Goal: Information Seeking & Learning: Understand process/instructions

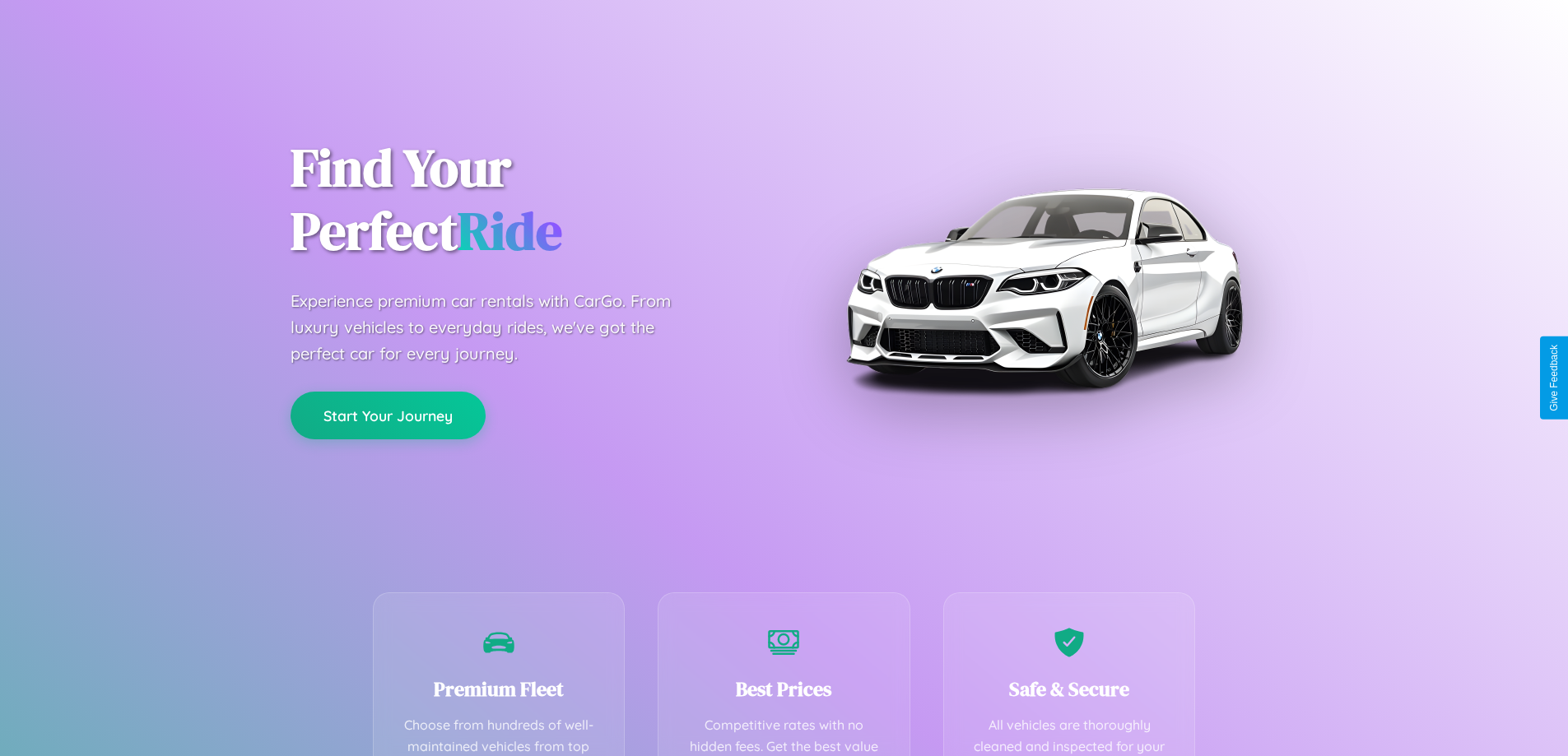
scroll to position [480, 0]
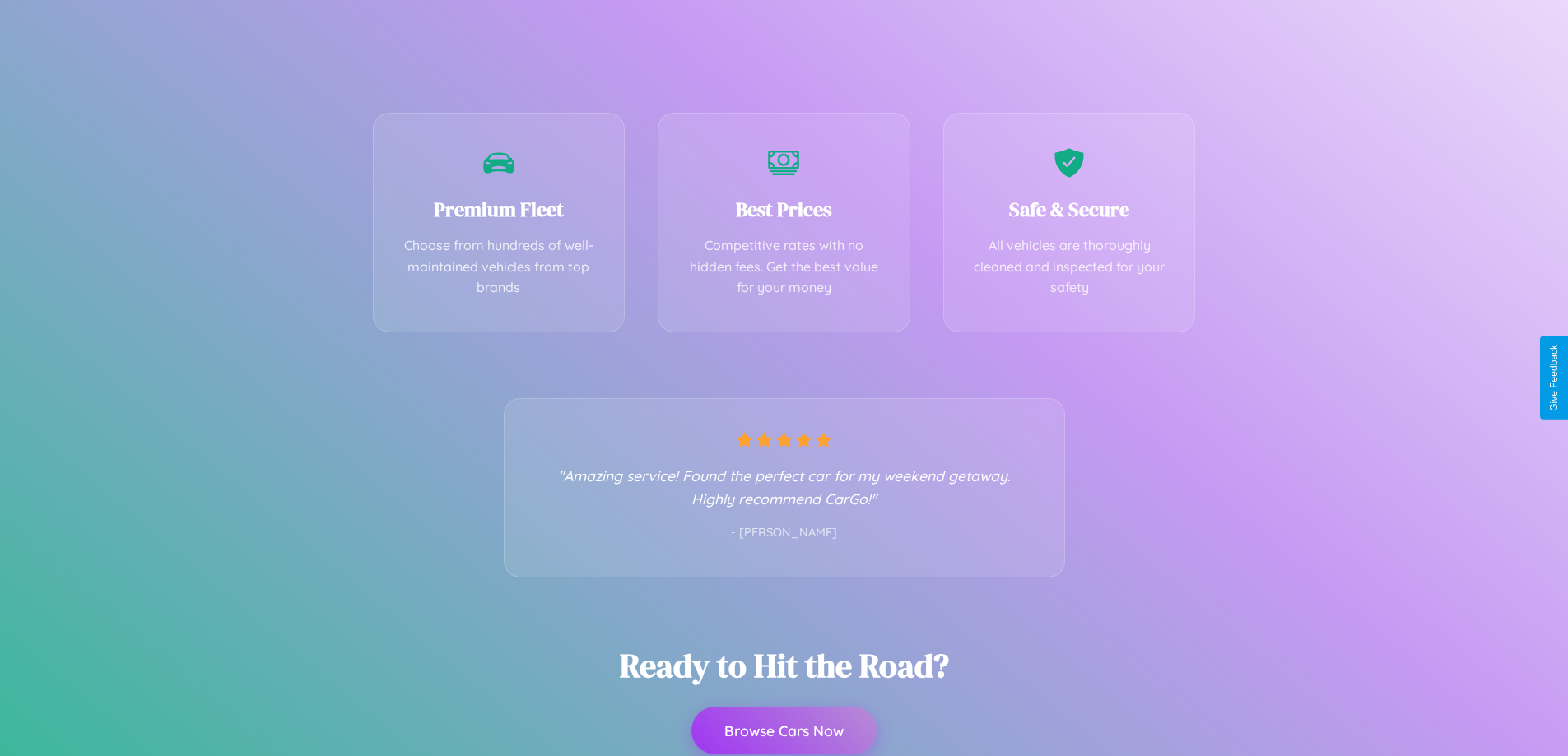
click at [784, 731] on button "Browse Cars Now" at bounding box center [784, 731] width 185 height 47
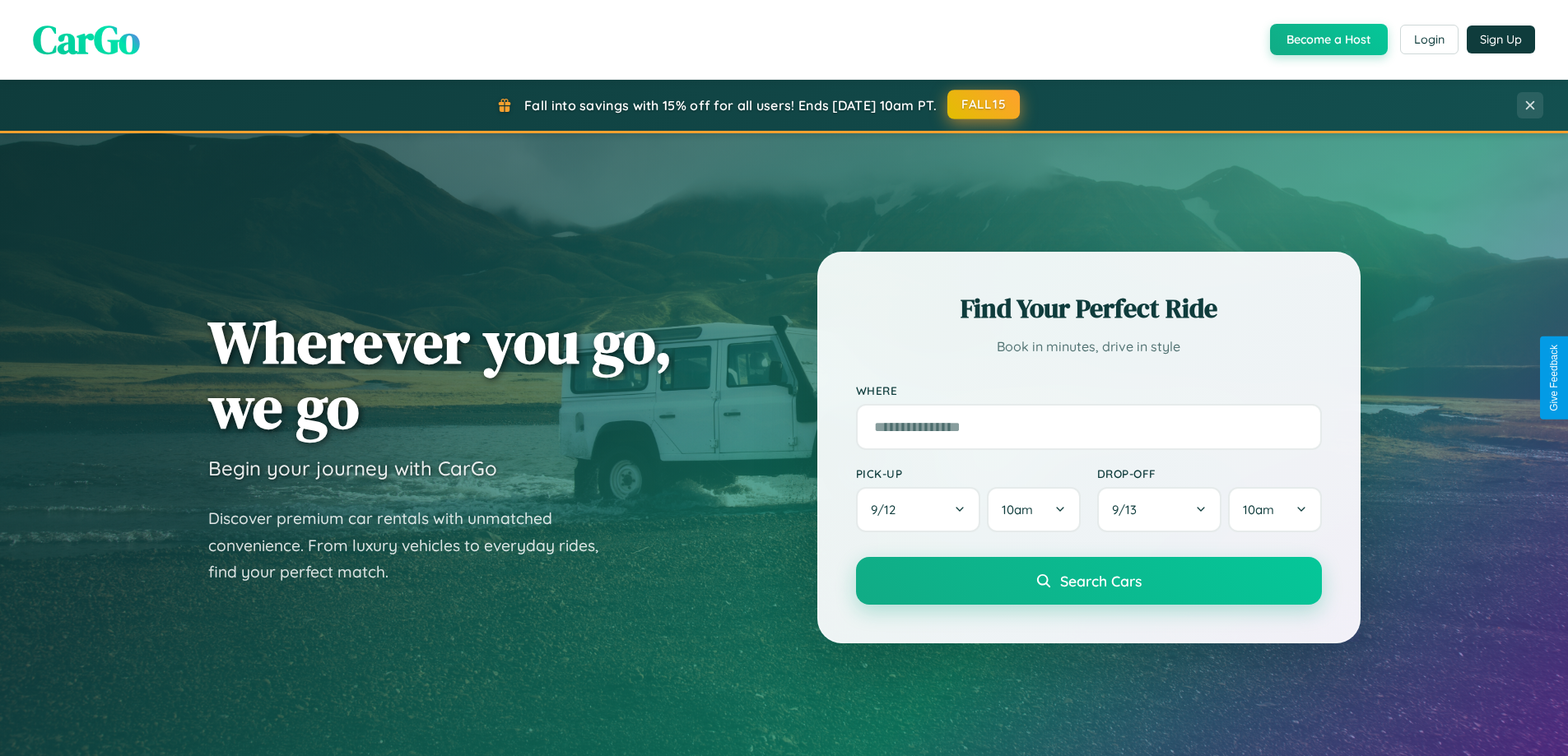
click at [984, 104] on button "FALL15" at bounding box center [984, 104] width 73 height 30
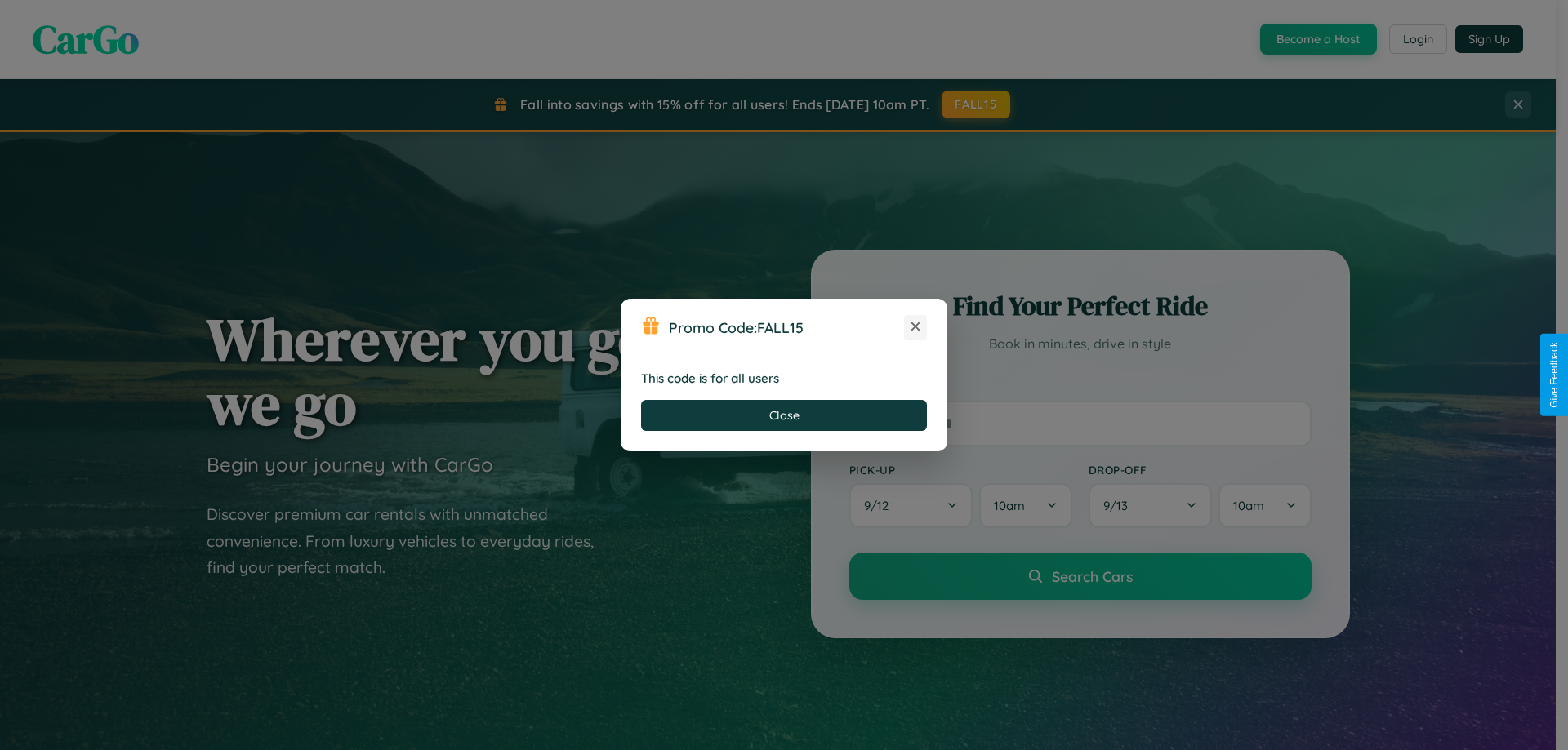
click at [915, 327] on icon at bounding box center [915, 326] width 17 height 17
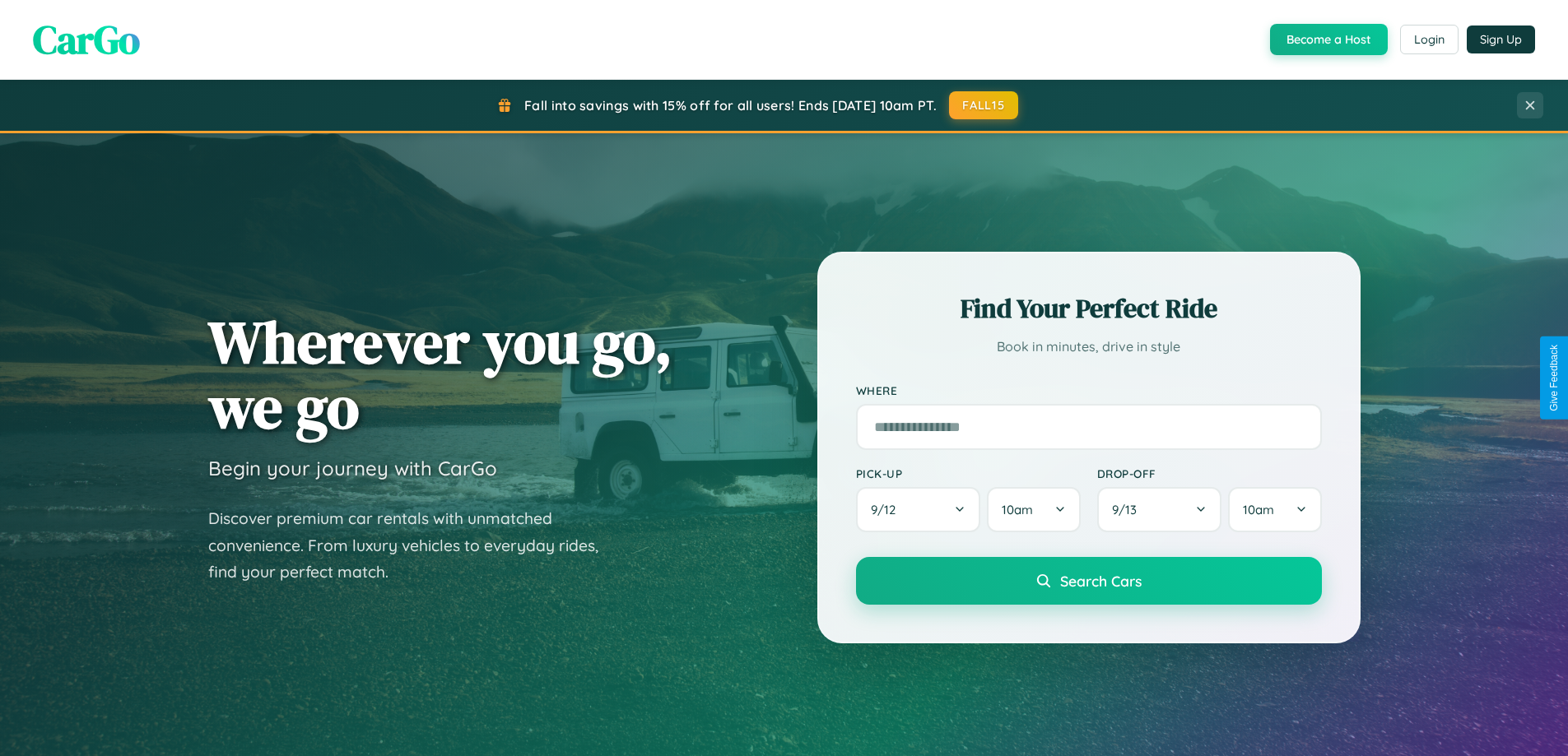
scroll to position [3167, 0]
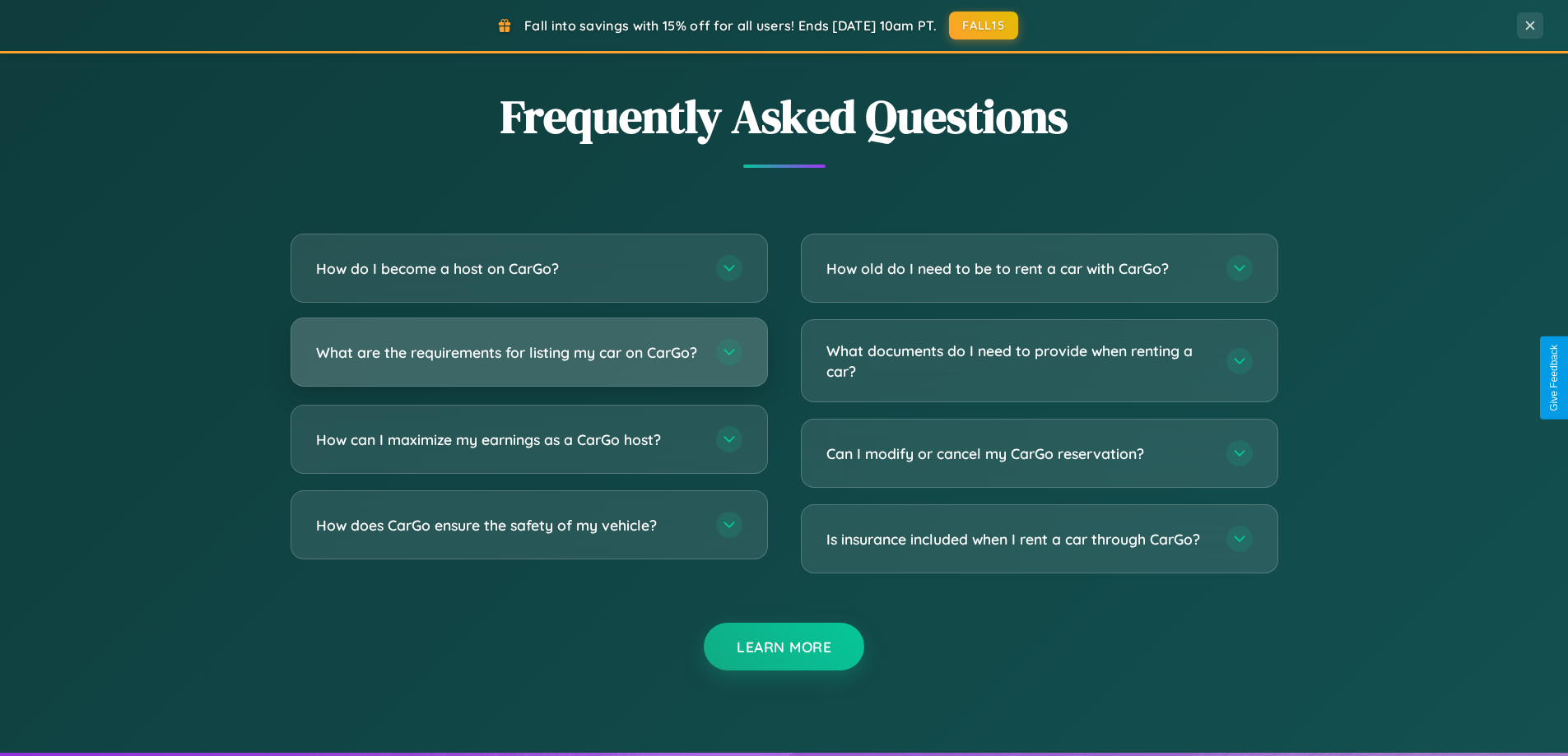
click at [528, 360] on h3 "What are the requirements for listing my car on CarGo?" at bounding box center [507, 352] width 383 height 20
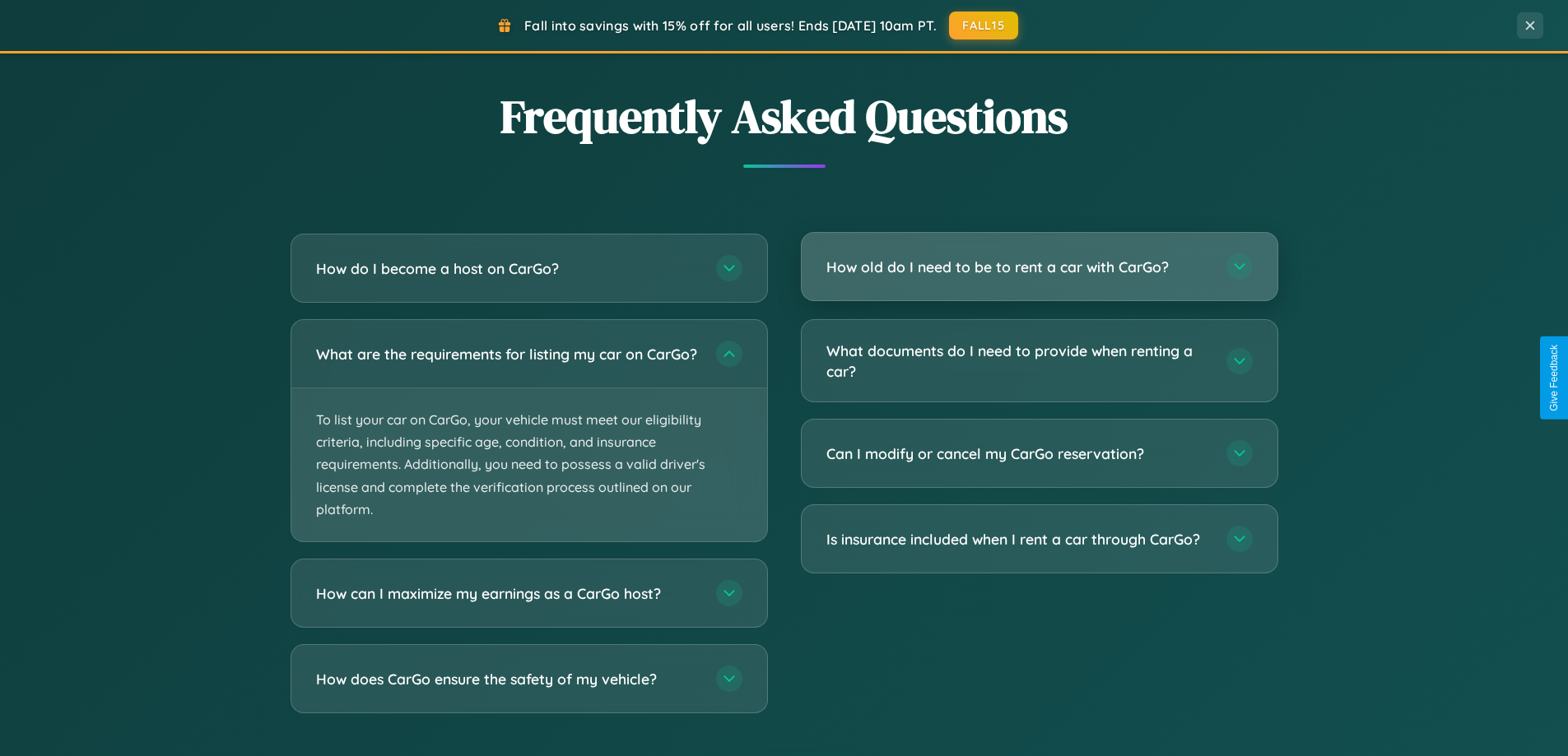
click at [1039, 268] on h3 "How old do I need to be to rent a car with CarGo?" at bounding box center [1018, 267] width 383 height 20
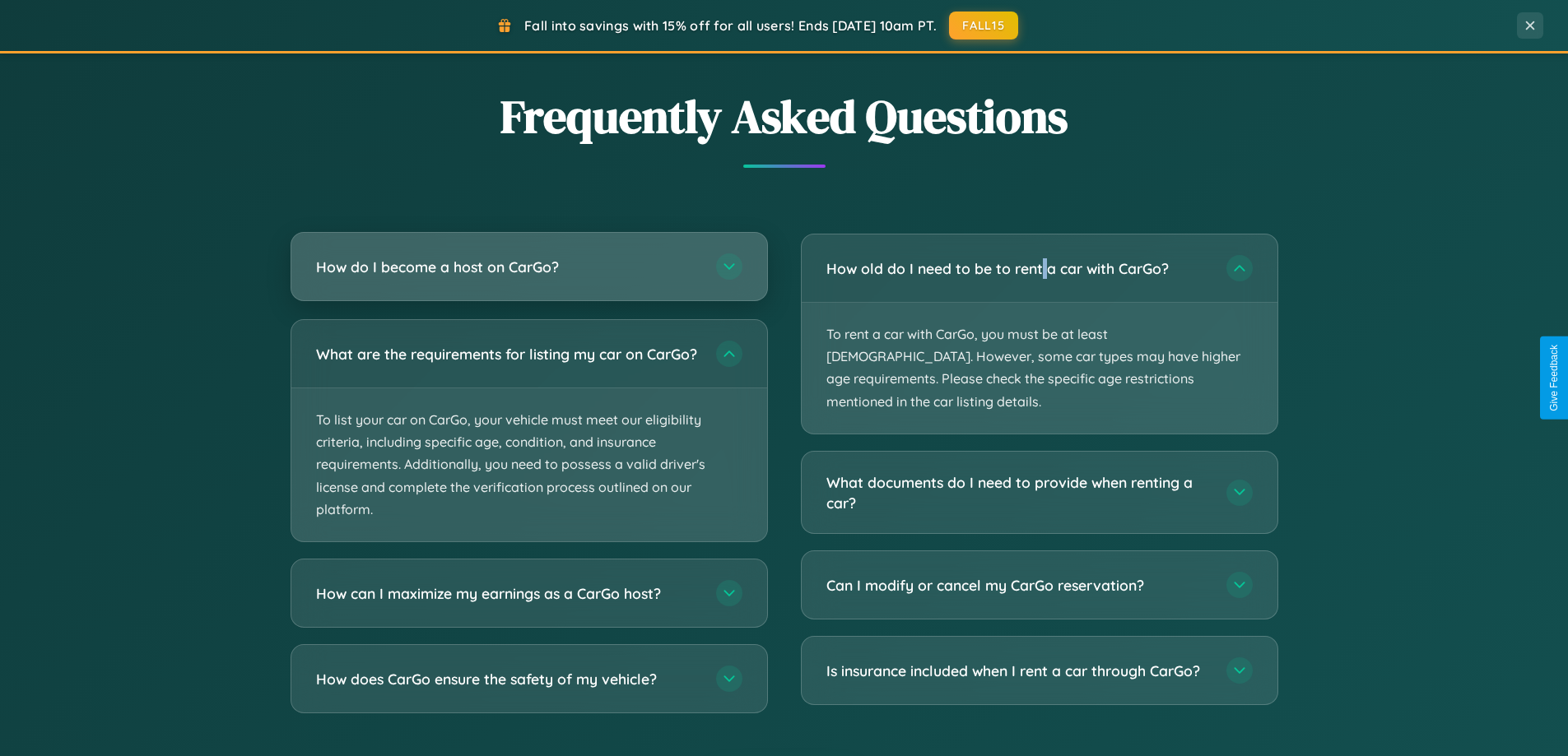
click at [528, 268] on h3 "How do I become a host on CarGo?" at bounding box center [507, 267] width 383 height 20
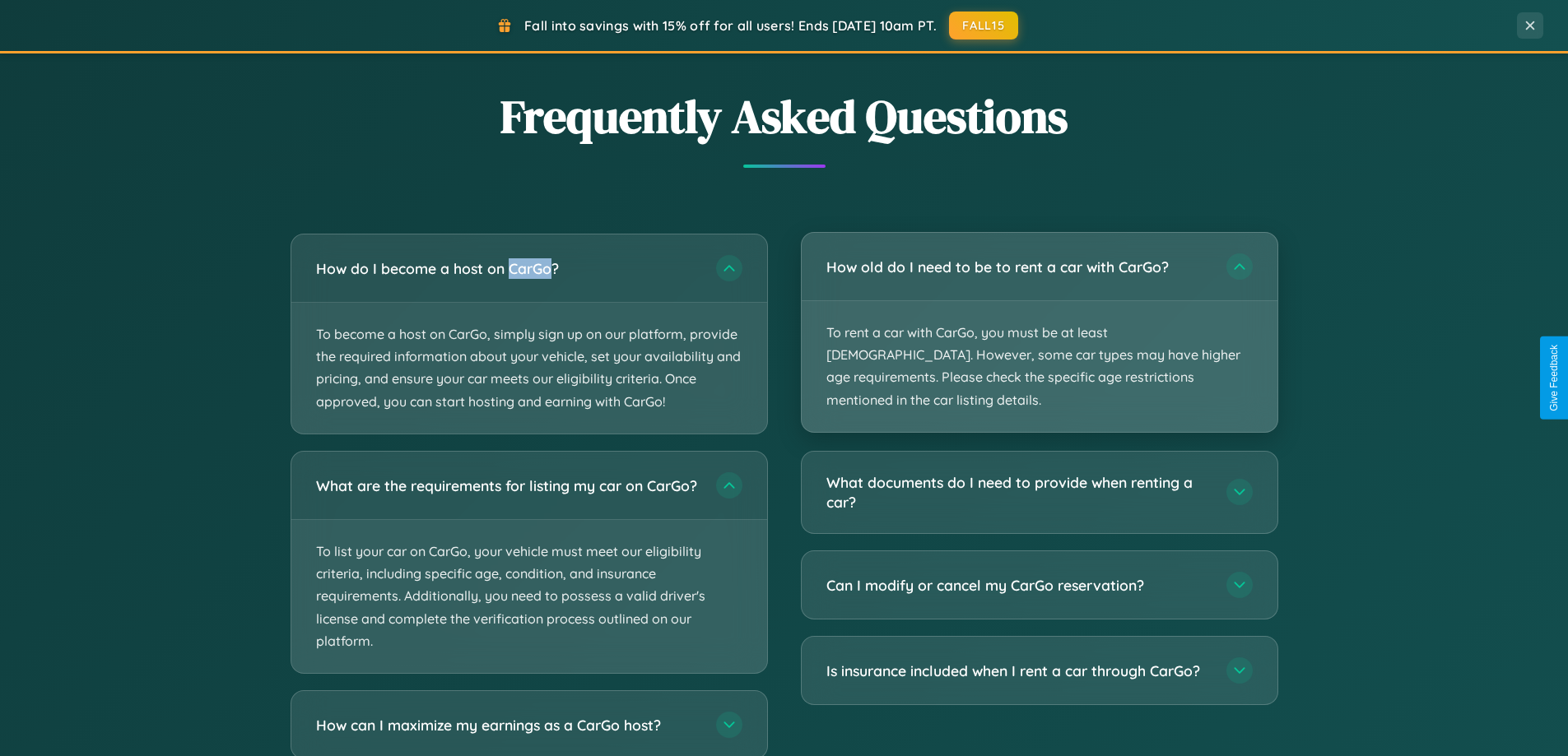
click at [1039, 322] on p "To rent a car with CarGo, you must be at least [DEMOGRAPHIC_DATA]. However, som…" at bounding box center [1040, 366] width 476 height 131
click at [1039, 321] on p "To rent a car with CarGo, you must be at least [DEMOGRAPHIC_DATA]. However, som…" at bounding box center [1040, 366] width 476 height 131
